Goal: Information Seeking & Learning: Learn about a topic

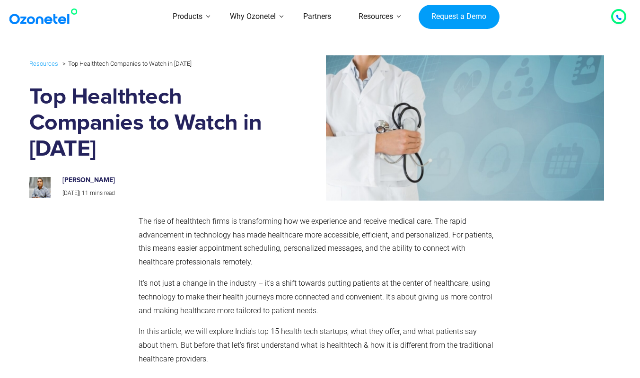
drag, startPoint x: 539, startPoint y: 208, endPoint x: 506, endPoint y: 218, distance: 34.2
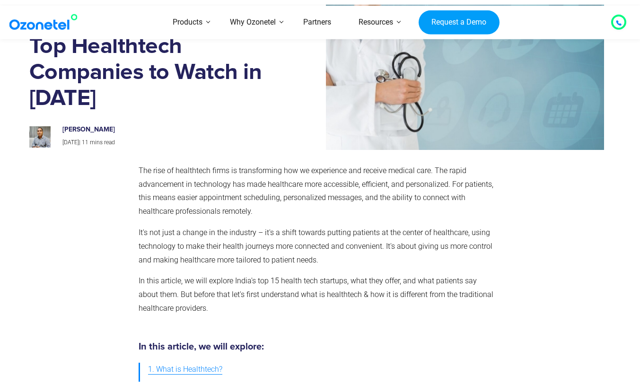
scroll to position [79, 0]
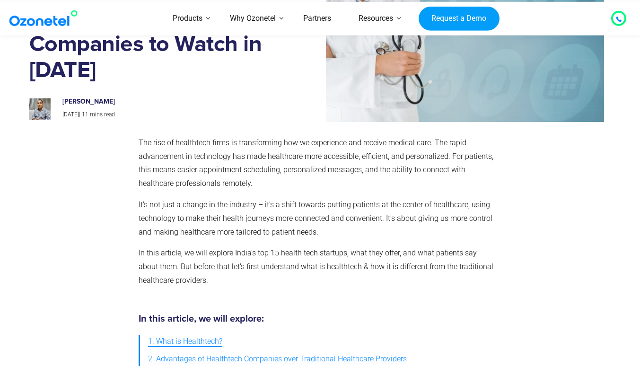
click at [247, 131] on div "The rise of healthtech firms is transforming how we experience and receive medi…" at bounding box center [318, 215] width 368 height 168
drag, startPoint x: 247, startPoint y: 131, endPoint x: 251, endPoint y: 126, distance: 6.4
click at [251, 127] on div "The rise of healthtech firms is transforming how we experience and receive medi…" at bounding box center [320, 216] width 591 height 178
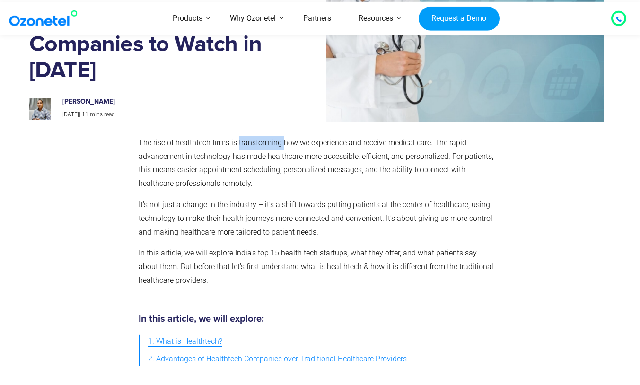
drag, startPoint x: 251, startPoint y: 126, endPoint x: 99, endPoint y: 139, distance: 152.3
click at [99, 139] on div at bounding box center [81, 215] width 105 height 168
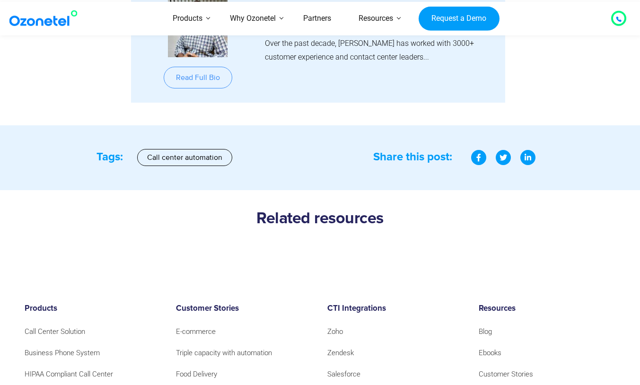
scroll to position [10876, 0]
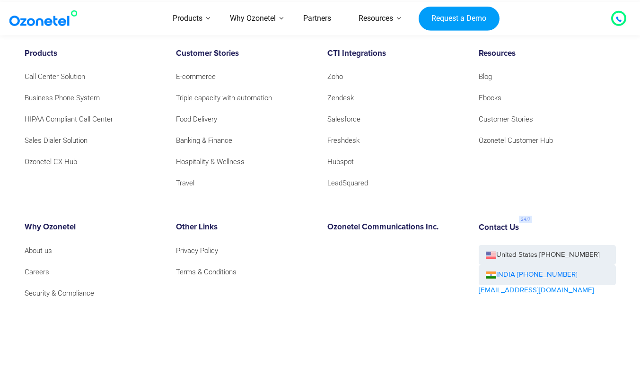
drag, startPoint x: 515, startPoint y: 82, endPoint x: 521, endPoint y: 236, distance: 154.3
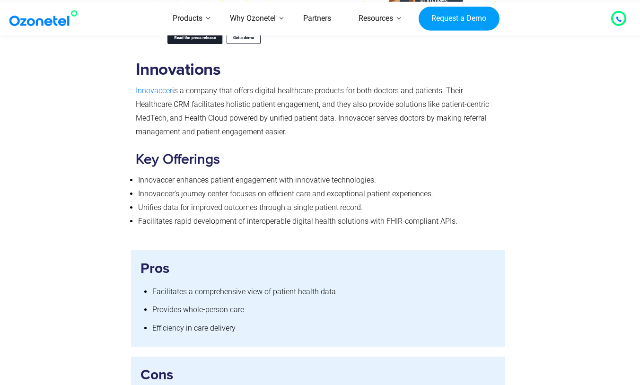
scroll to position [4129, 0]
